Goal: Task Accomplishment & Management: Manage account settings

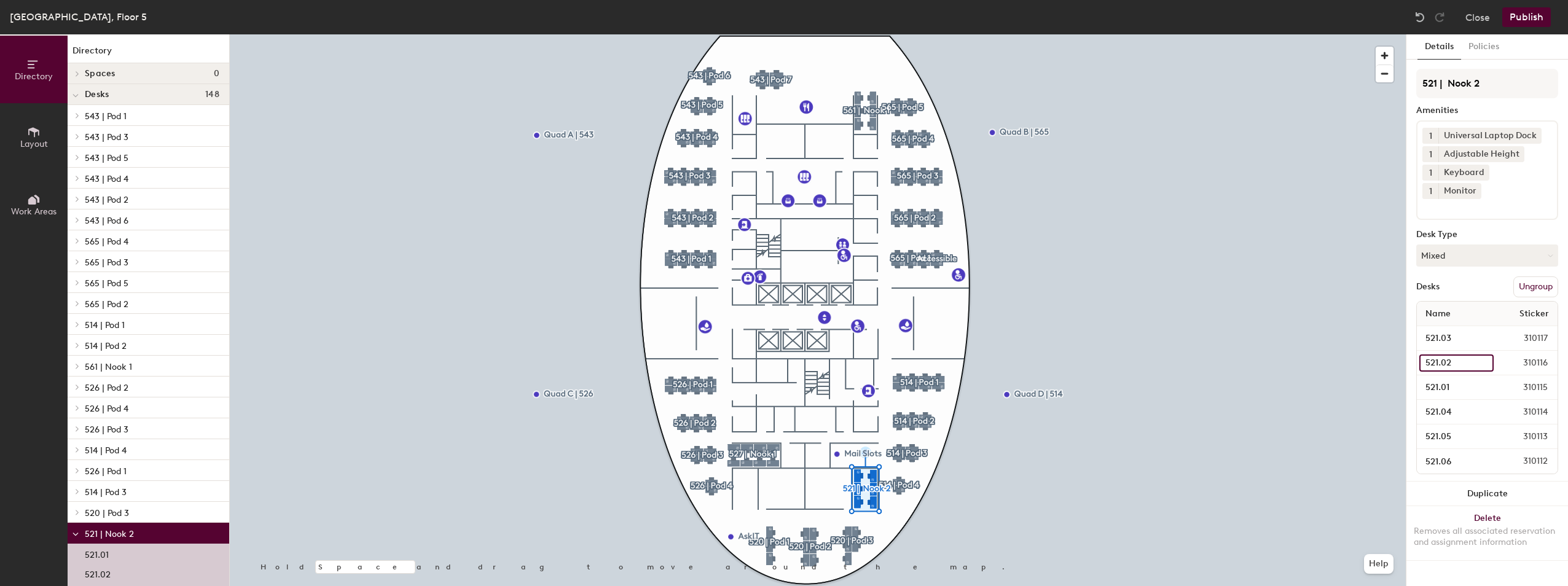
click at [1481, 354] on input "521.02" at bounding box center [1456, 363] width 74 height 17
click at [1477, 354] on input "521.02" at bounding box center [1456, 363] width 74 height 17
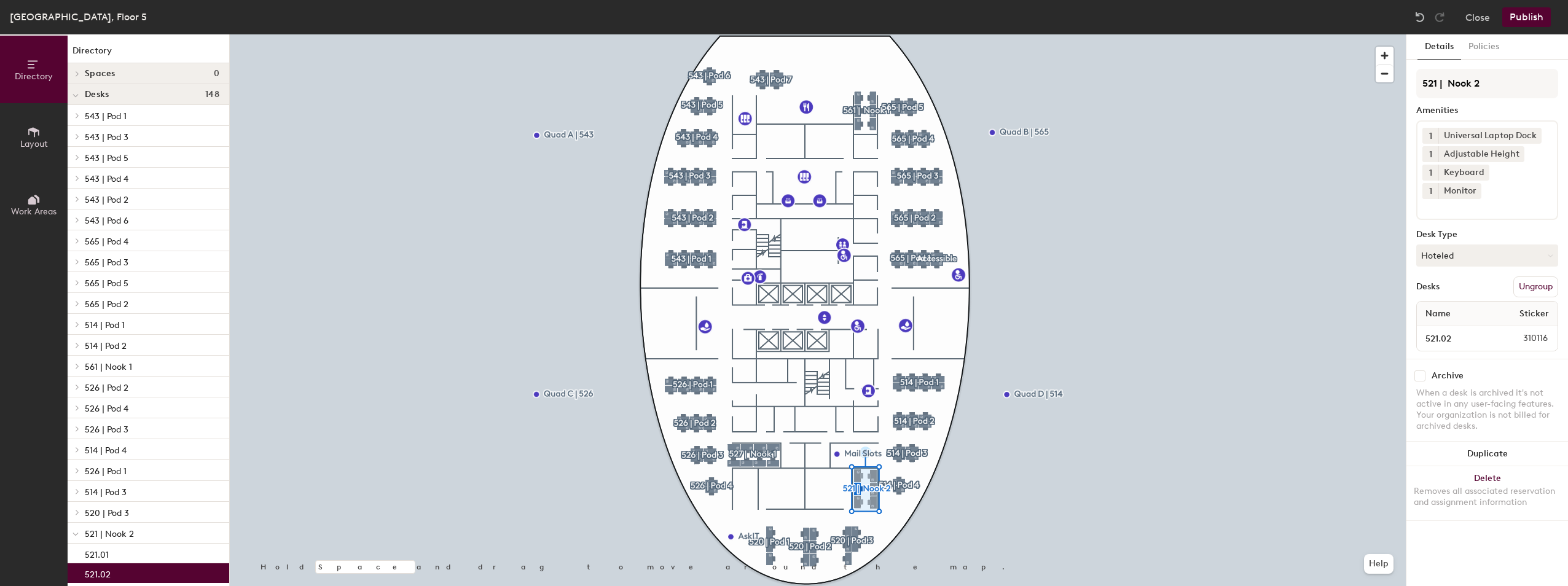
click at [125, 574] on div "521.02" at bounding box center [148, 573] width 161 height 19
click at [126, 573] on div "521.02" at bounding box center [148, 573] width 161 height 19
click at [1545, 244] on button "Hoteled" at bounding box center [1487, 255] width 142 height 22
click at [1446, 284] on div "Assigned" at bounding box center [1479, 293] width 123 height 18
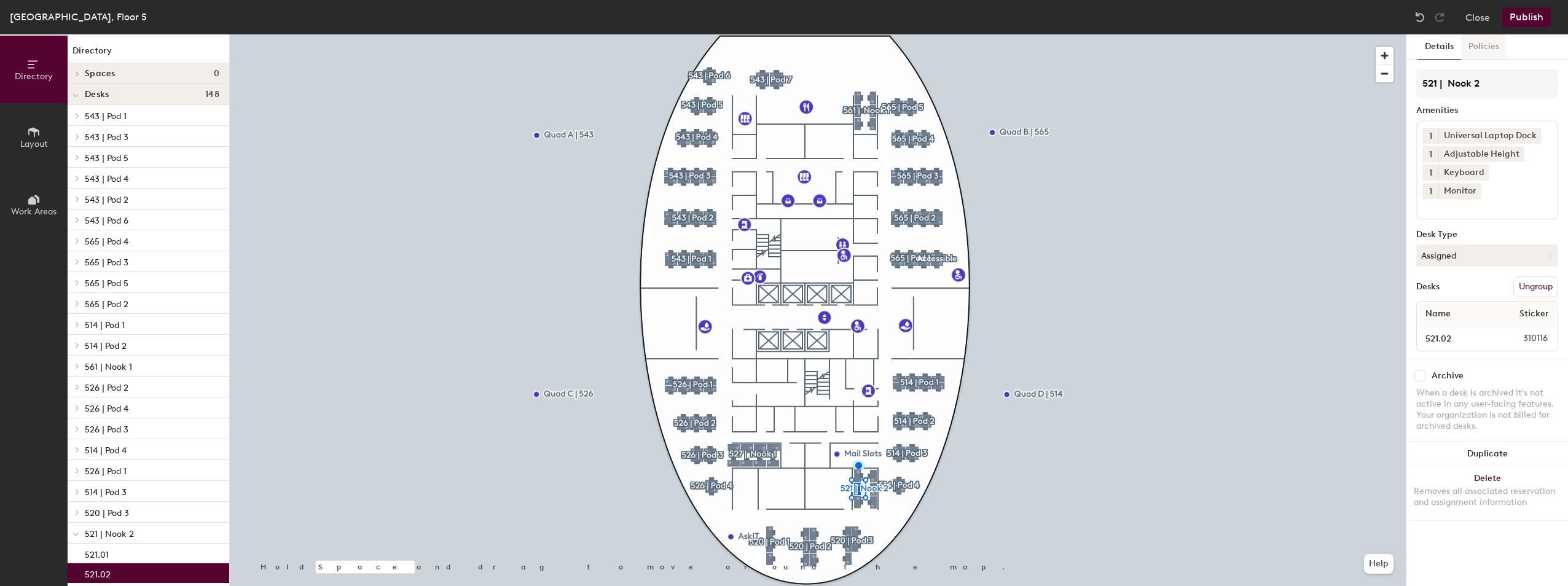
click at [1490, 48] on button "Policies" at bounding box center [1483, 47] width 45 height 25
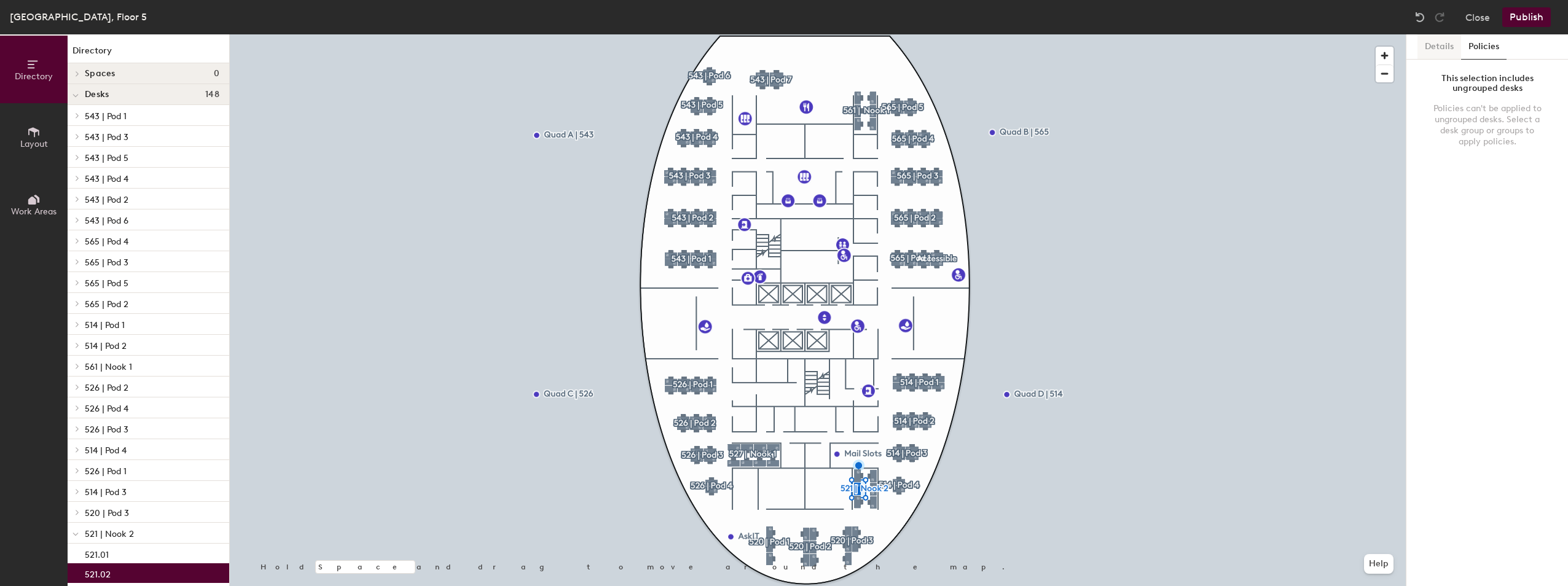
click at [1427, 45] on button "Details" at bounding box center [1438, 47] width 43 height 25
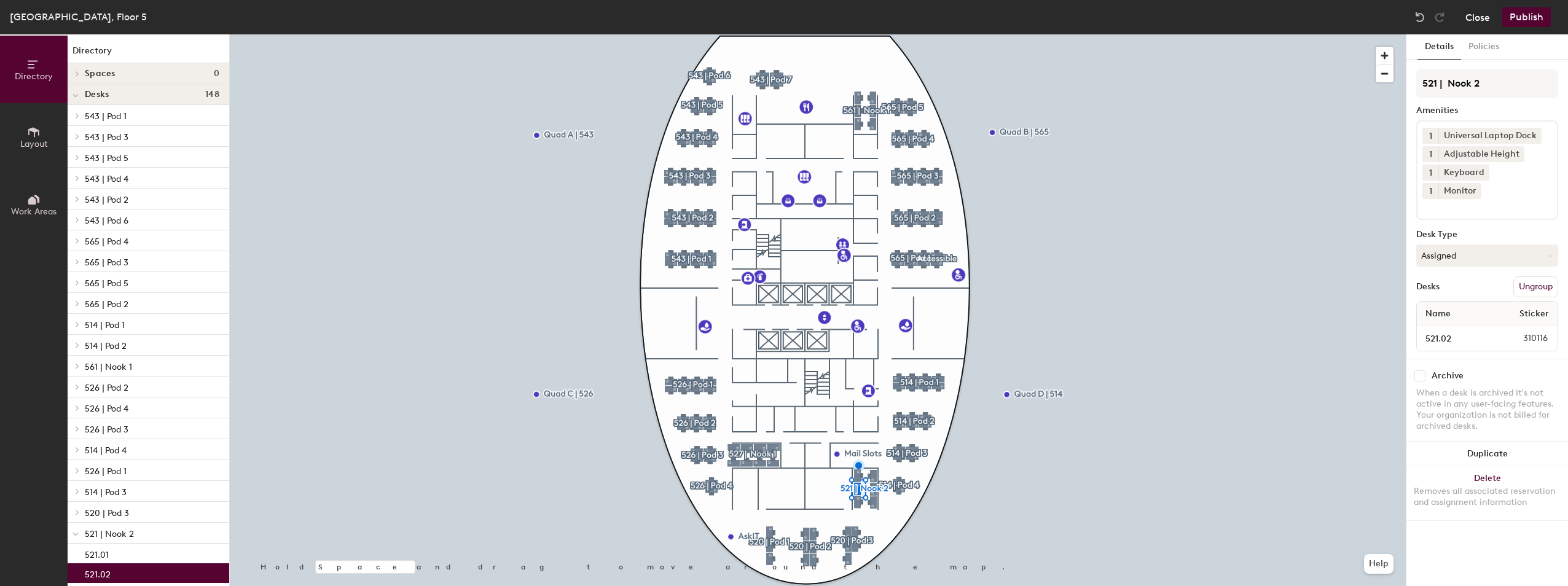
click at [1481, 19] on button "Close" at bounding box center [1478, 17] width 25 height 19
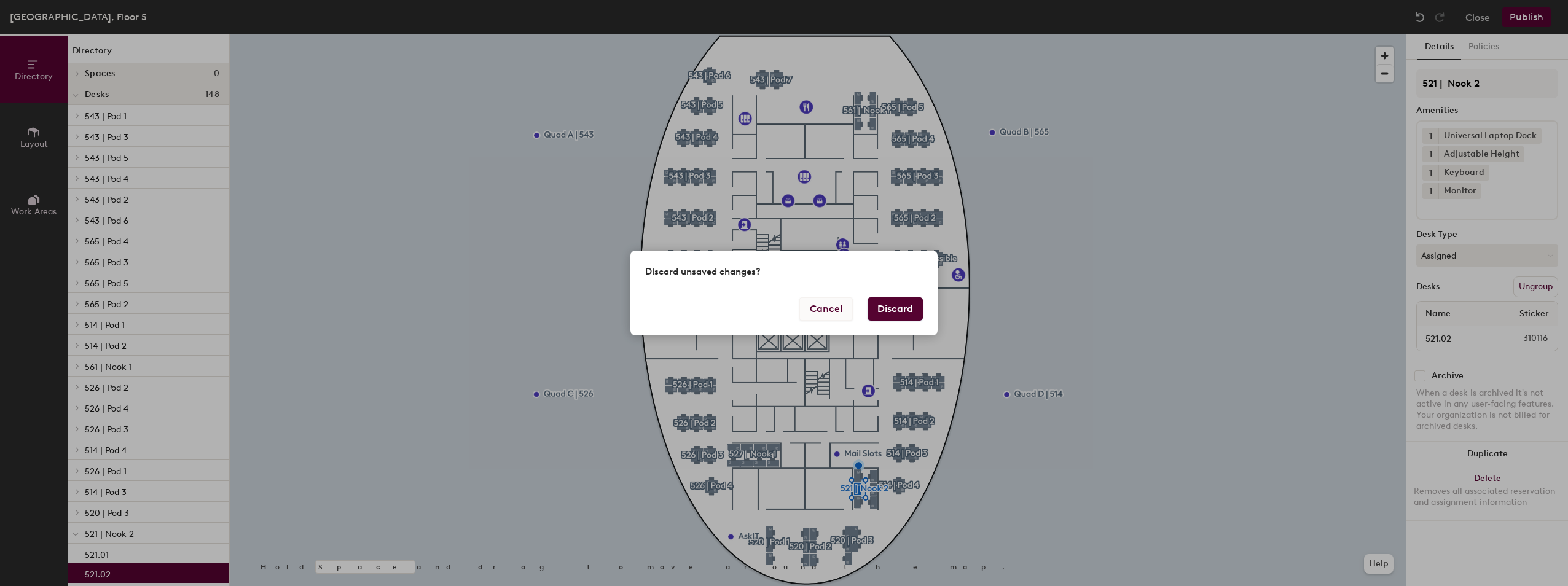
click at [833, 316] on button "Cancel" at bounding box center [826, 308] width 54 height 23
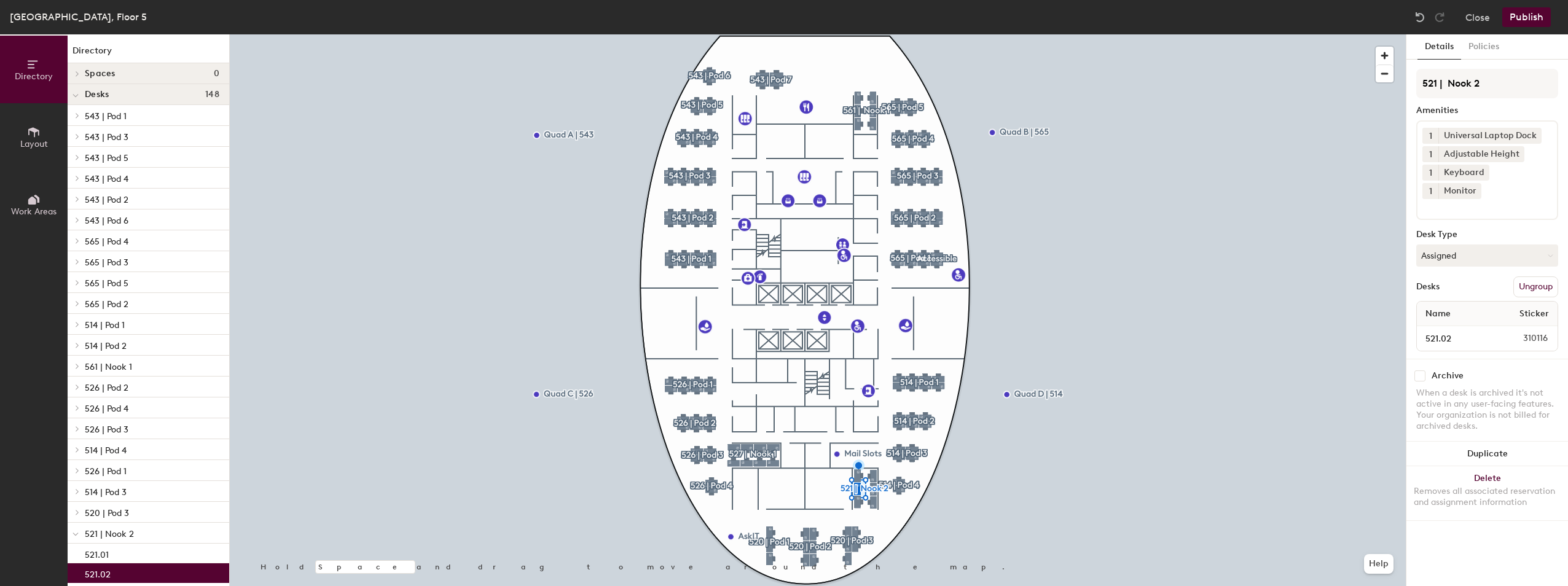
click at [1533, 19] on button "Publish" at bounding box center [1526, 17] width 49 height 19
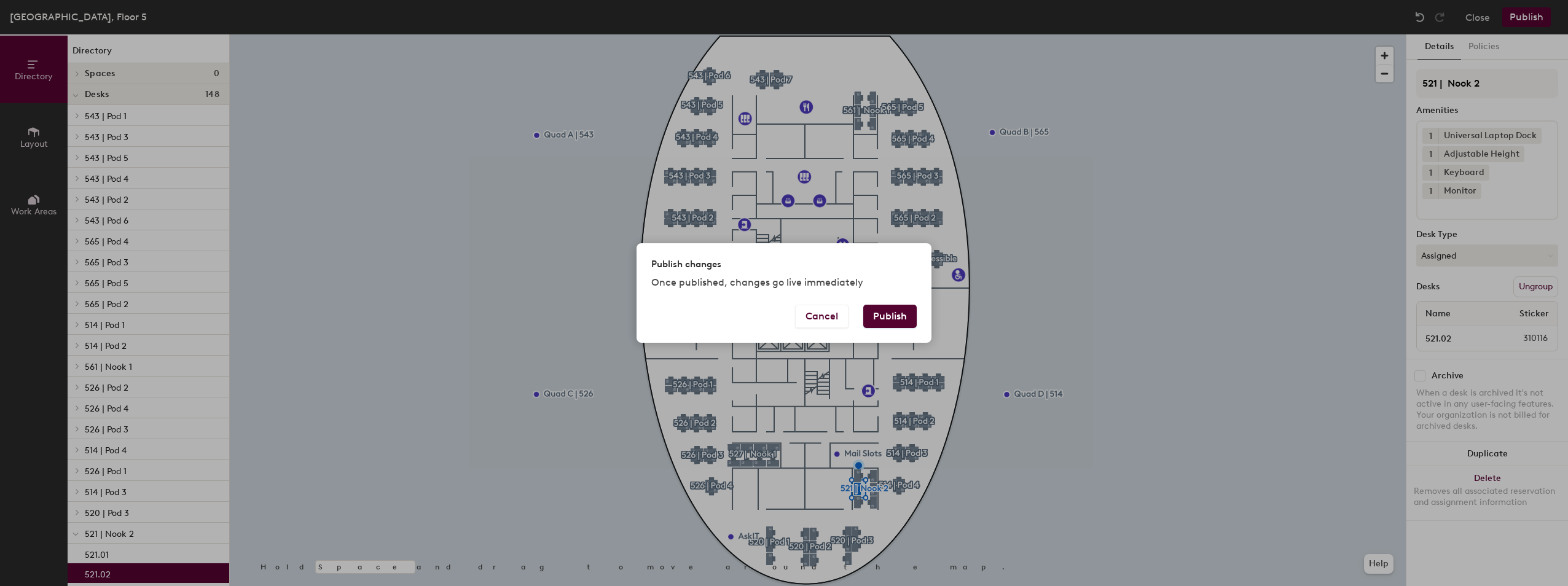
click at [889, 323] on button "Publish" at bounding box center [890, 316] width 54 height 23
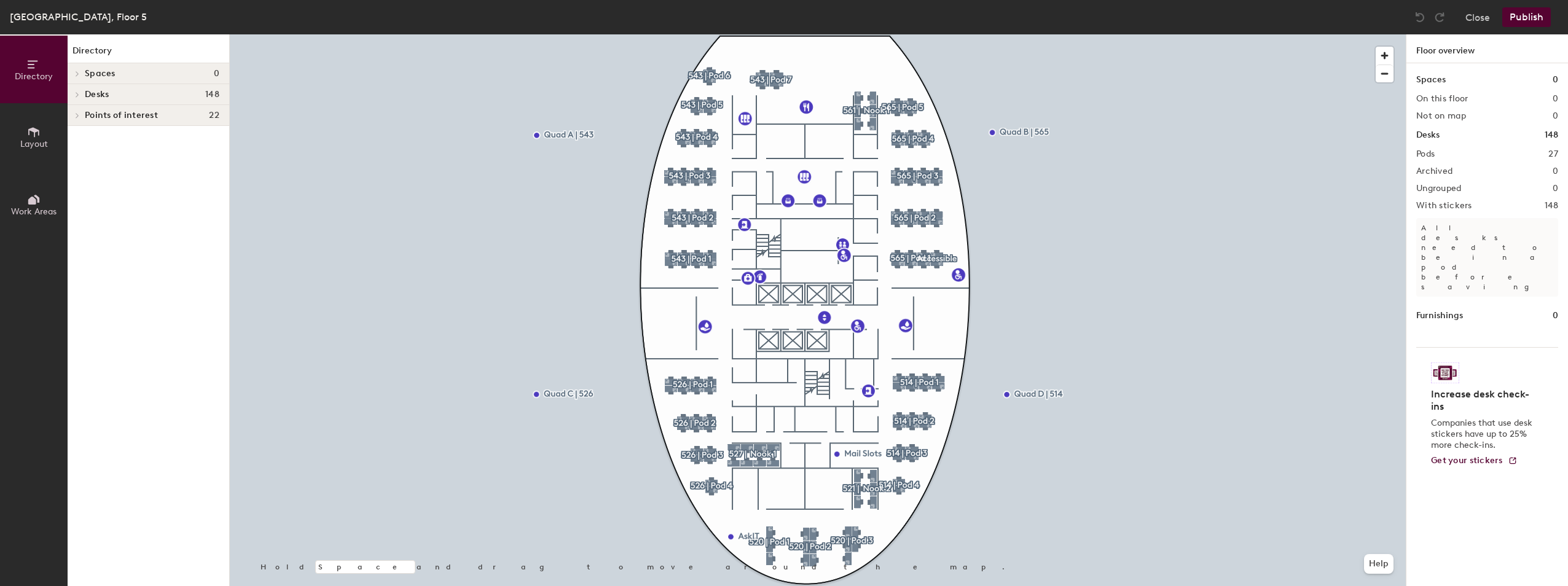
click at [75, 97] on icon at bounding box center [77, 94] width 5 height 6
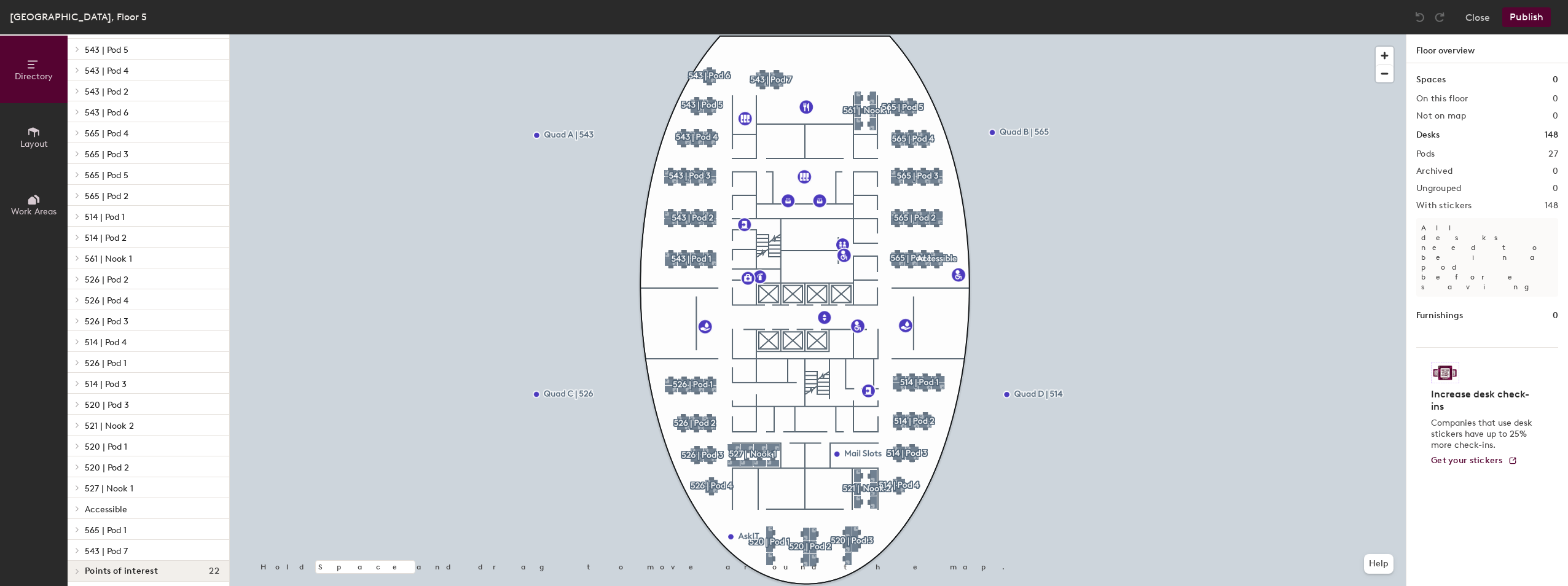
scroll to position [113, 0]
click at [28, 74] on span "Directory" at bounding box center [34, 76] width 38 height 11
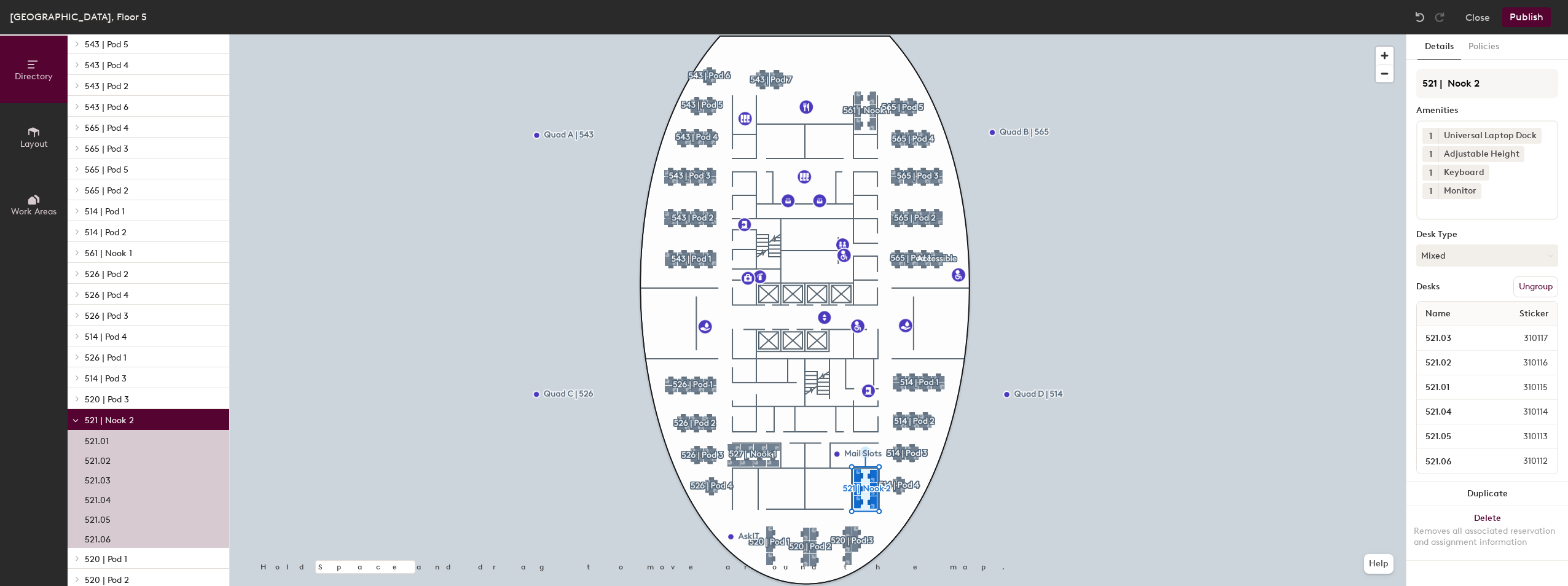
click at [95, 458] on p "521.02" at bounding box center [97, 459] width 26 height 14
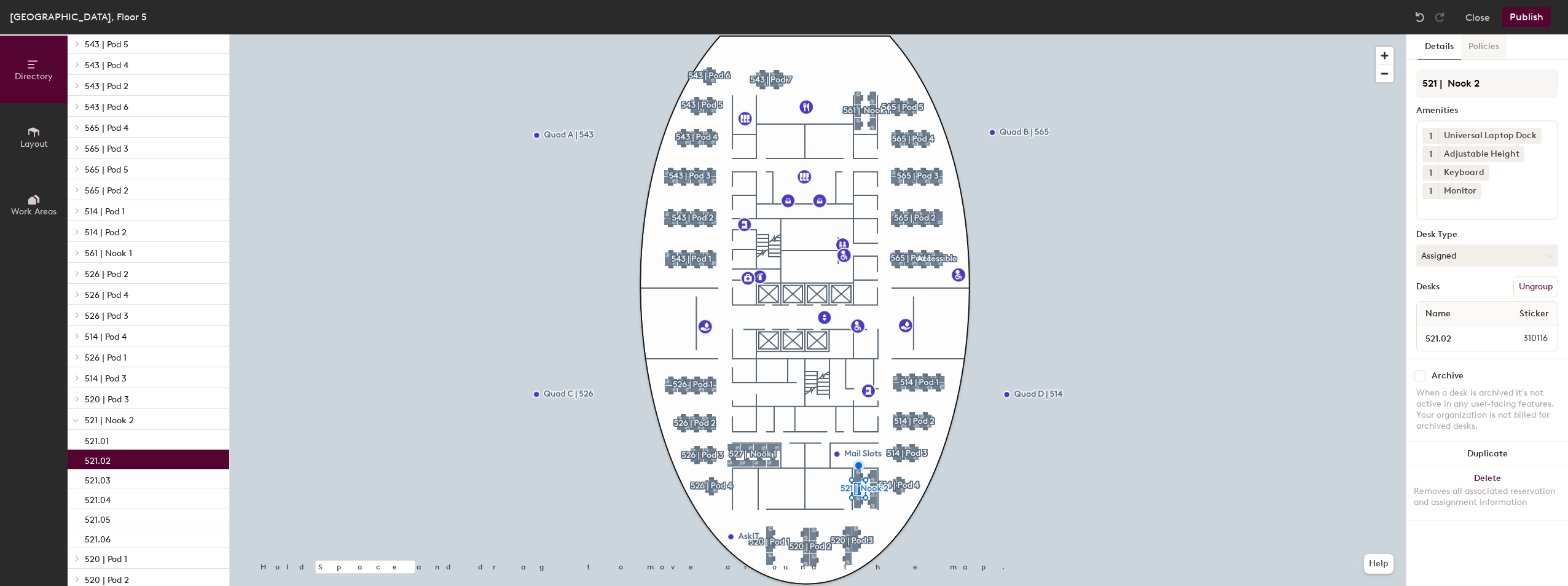
click at [1488, 49] on button "Policies" at bounding box center [1483, 47] width 45 height 25
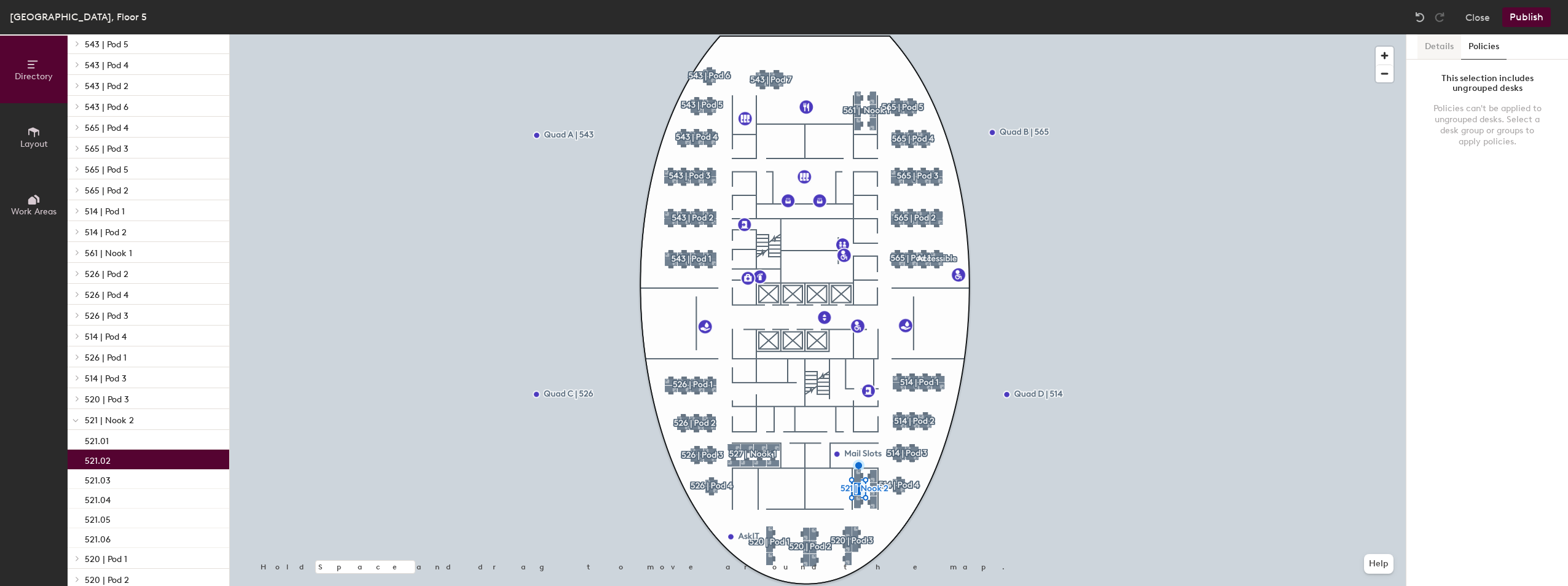
click at [1440, 49] on button "Details" at bounding box center [1438, 47] width 43 height 25
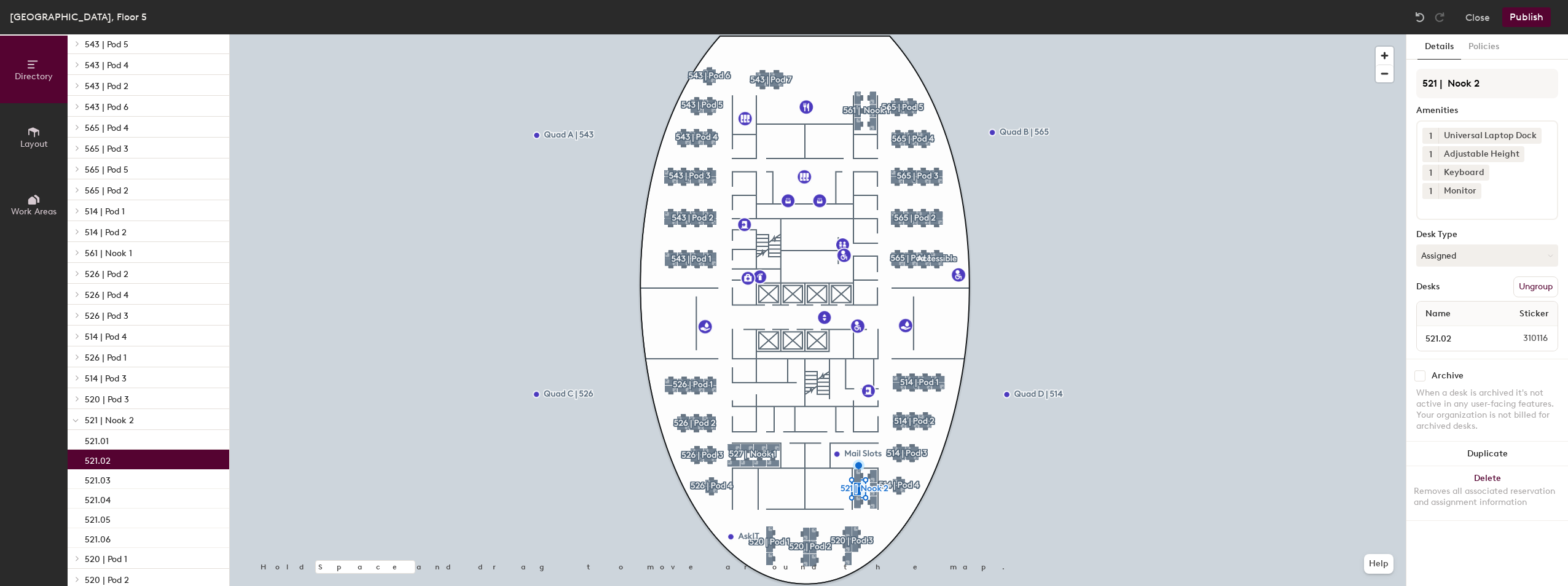
click at [36, 137] on icon at bounding box center [34, 132] width 13 height 13
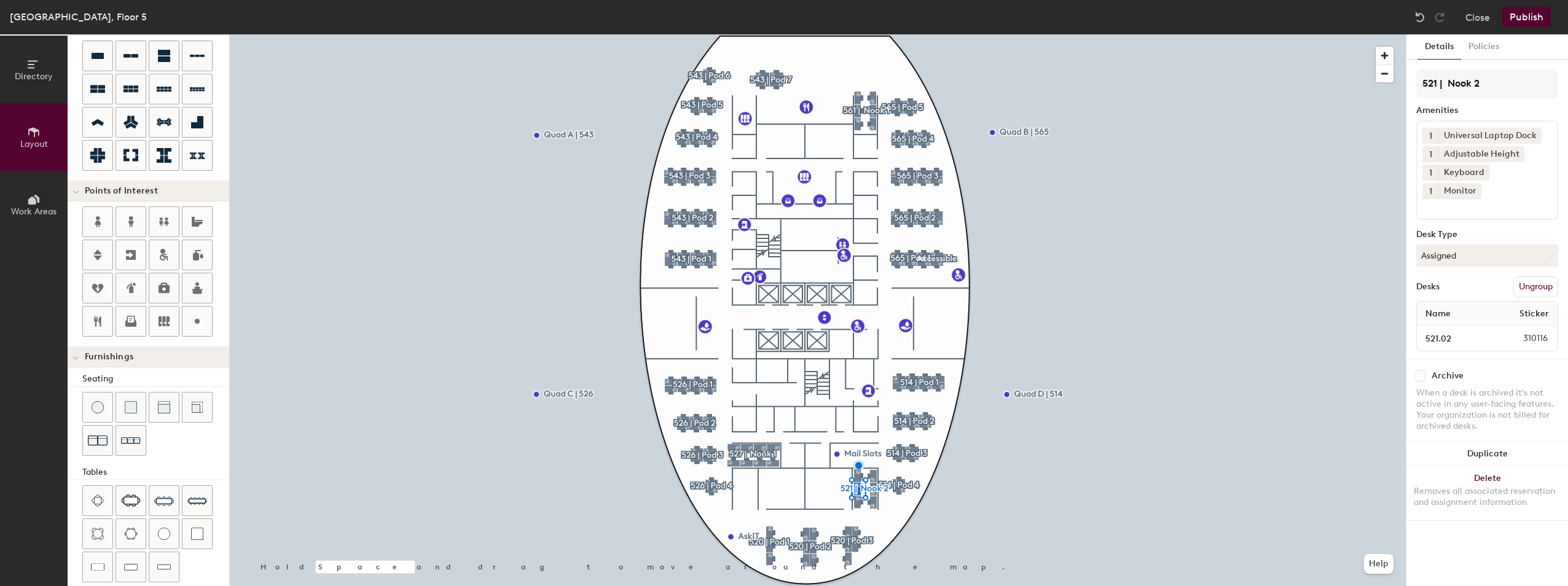
click at [29, 206] on icon at bounding box center [34, 200] width 13 height 13
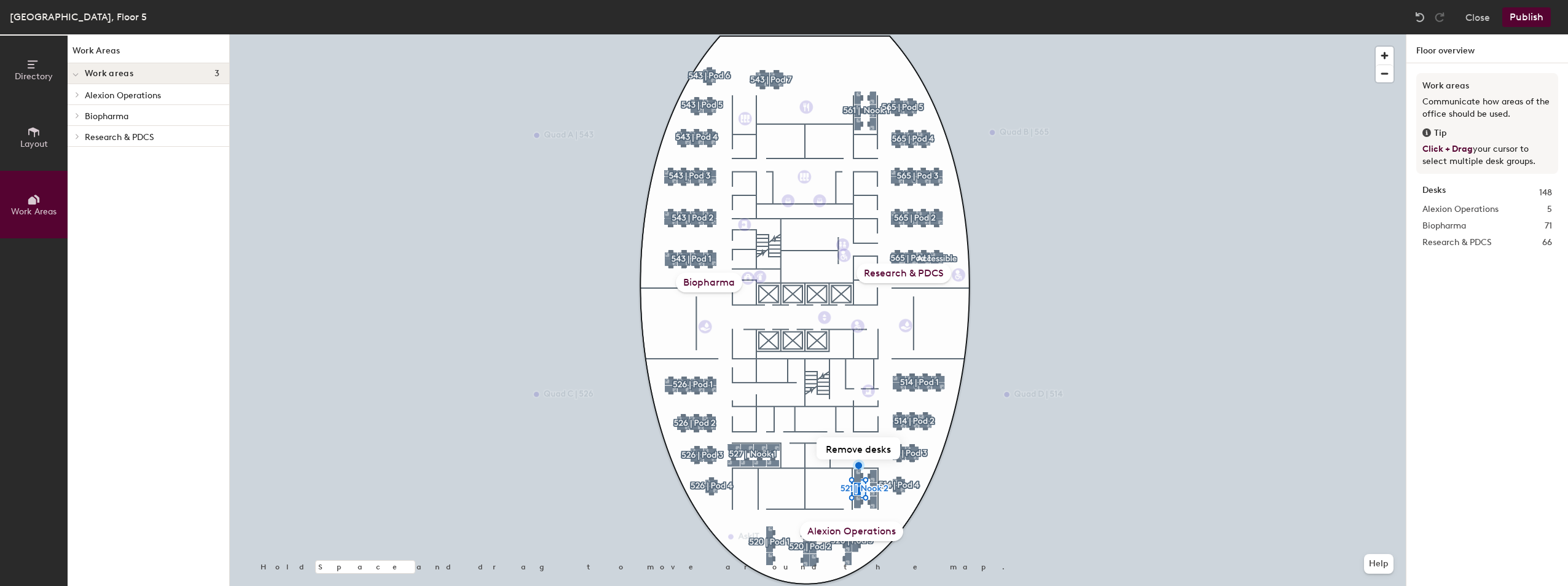
click at [76, 93] on icon at bounding box center [77, 94] width 5 height 6
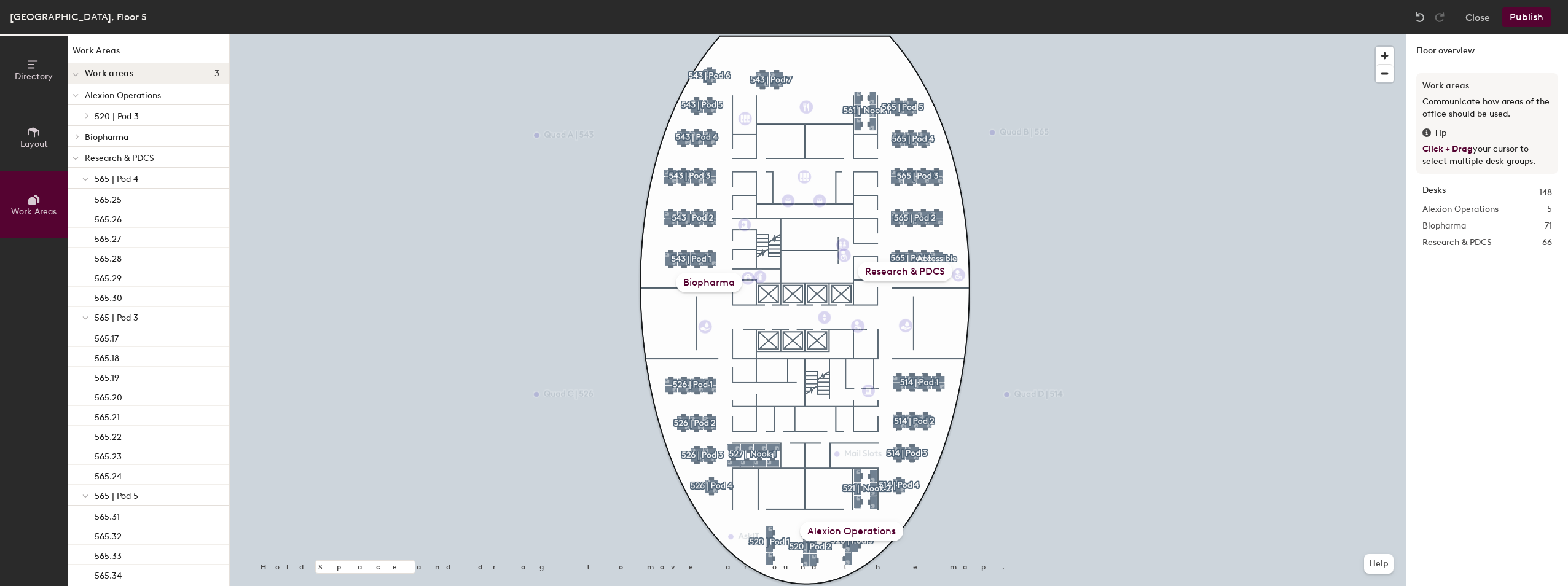
click at [75, 96] on icon at bounding box center [75, 95] width 5 height 3
click at [85, 371] on icon at bounding box center [86, 371] width 6 height 5
click at [87, 371] on icon at bounding box center [86, 370] width 5 height 6
click at [132, 408] on div "521.02" at bounding box center [148, 410] width 161 height 19
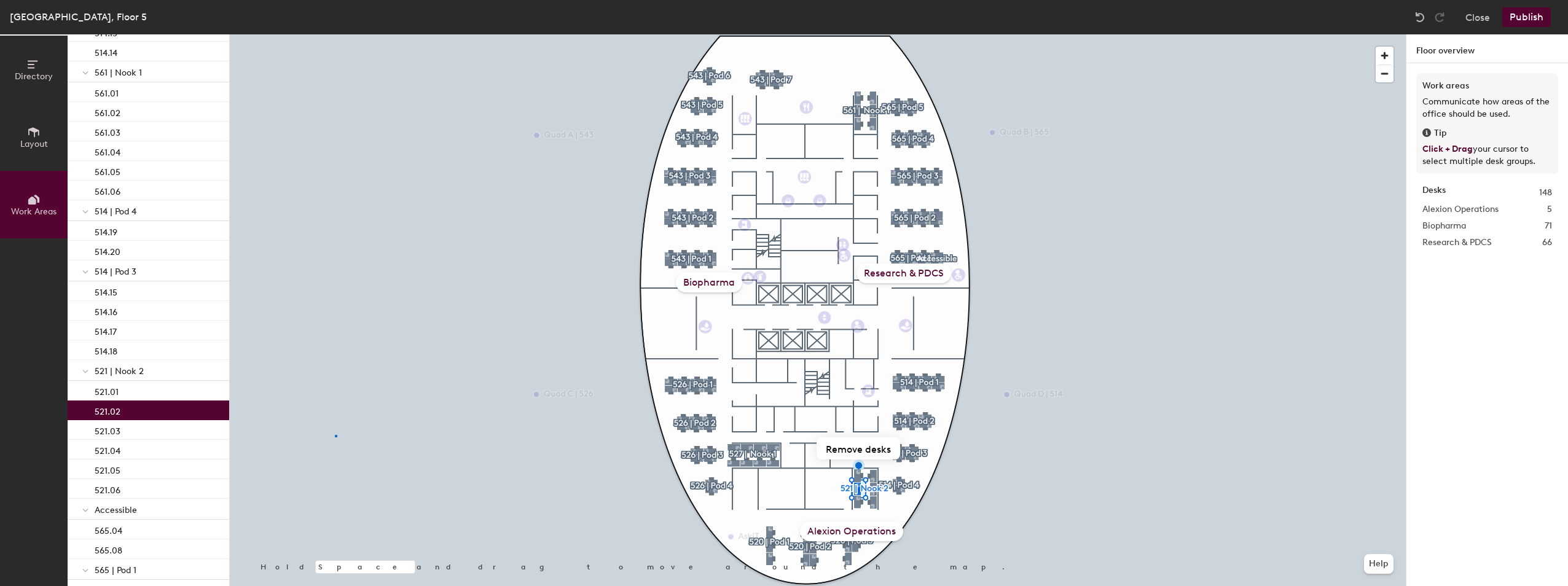
click at [334, 35] on div at bounding box center [818, 35] width 1176 height 0
click at [134, 413] on div "521.02" at bounding box center [148, 410] width 161 height 19
